Goal: Navigation & Orientation: Find specific page/section

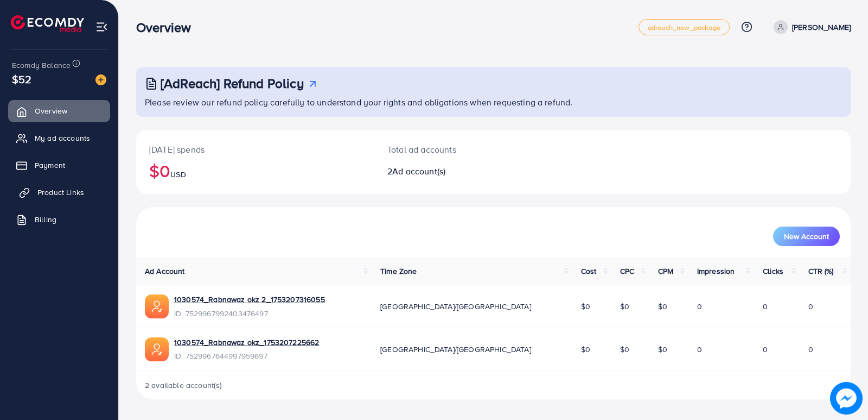
click at [61, 192] on span "Product Links" at bounding box center [60, 192] width 47 height 11
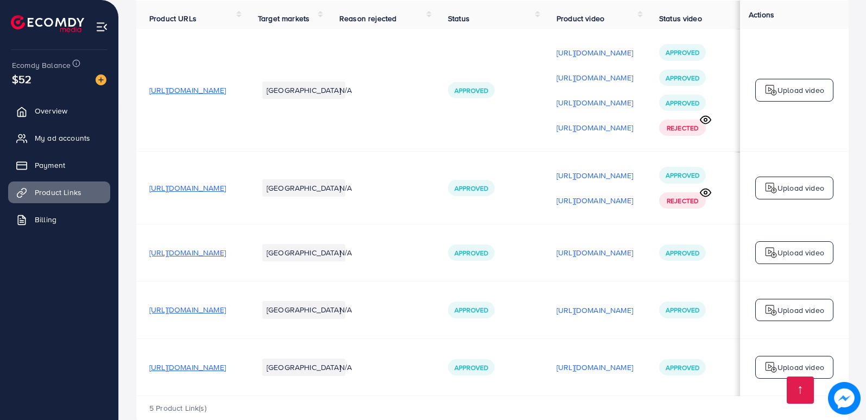
click at [226, 309] on span "[URL][DOMAIN_NAME]" at bounding box center [187, 309] width 77 height 11
click at [226, 369] on span "[URL][DOMAIN_NAME]" at bounding box center [187, 366] width 77 height 11
click at [226, 371] on span "[URL][DOMAIN_NAME]" at bounding box center [187, 366] width 77 height 11
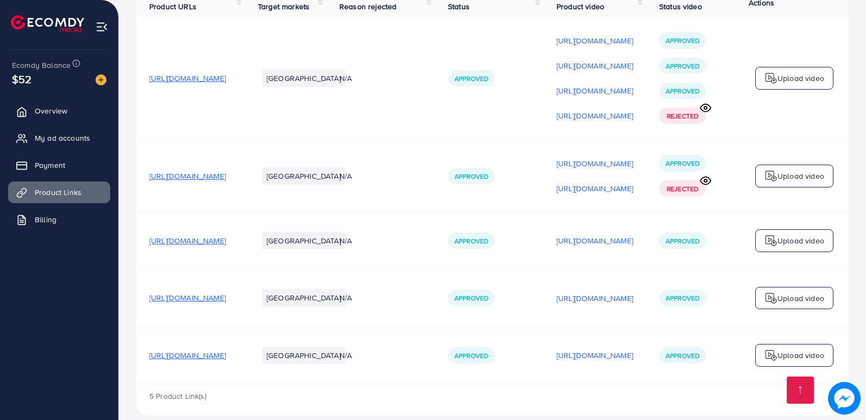
scroll to position [148, 0]
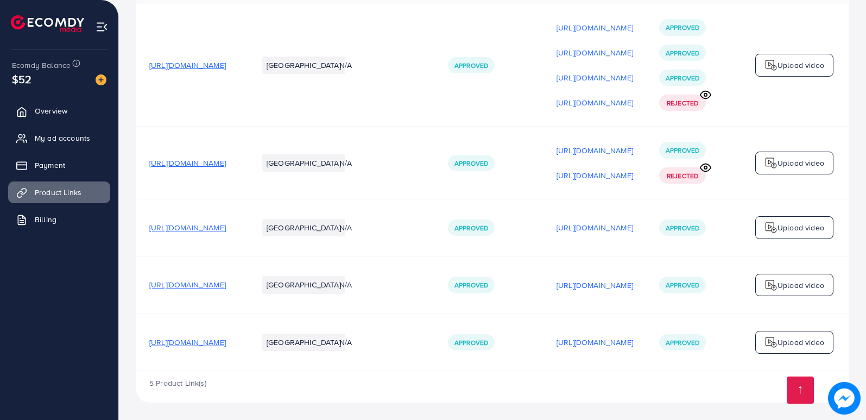
click at [200, 340] on span "[URL][DOMAIN_NAME]" at bounding box center [187, 342] width 77 height 11
click at [226, 226] on span "[URL][DOMAIN_NAME]" at bounding box center [187, 227] width 77 height 11
click at [226, 283] on span "[URL][DOMAIN_NAME]" at bounding box center [187, 284] width 77 height 11
drag, startPoint x: 313, startPoint y: 281, endPoint x: 135, endPoint y: 291, distance: 177.7
click at [135, 291] on div "Your product links Learn Create new Product URLs Target markets Reason rejected…" at bounding box center [492, 138] width 747 height 561
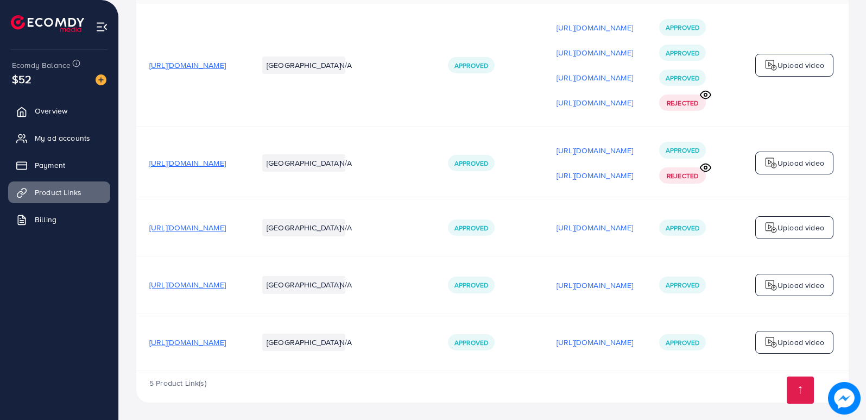
click at [150, 262] on td "[URL][DOMAIN_NAME]" at bounding box center [190, 284] width 109 height 57
click at [149, 262] on td "[URL][DOMAIN_NAME]" at bounding box center [190, 284] width 109 height 57
drag, startPoint x: 314, startPoint y: 281, endPoint x: 149, endPoint y: 288, distance: 165.1
click at [149, 288] on td "[URL][DOMAIN_NAME]" at bounding box center [190, 284] width 109 height 57
click at [234, 265] on td "[URL][DOMAIN_NAME]" at bounding box center [190, 284] width 109 height 57
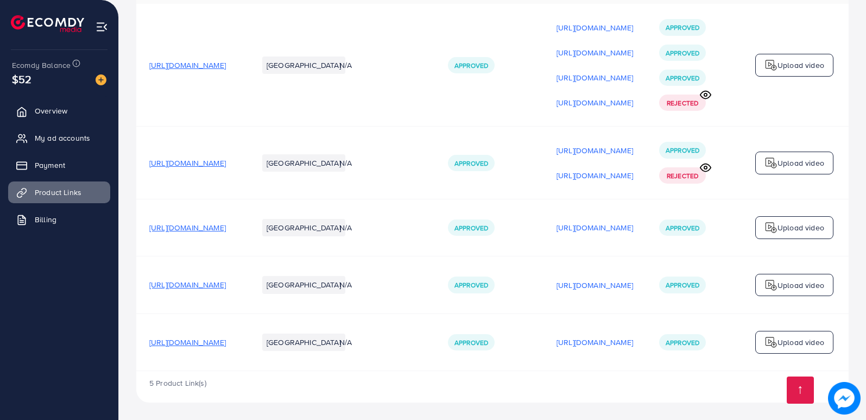
click at [226, 282] on span "[URL][DOMAIN_NAME]" at bounding box center [187, 284] width 77 height 11
